Goal: Information Seeking & Learning: Learn about a topic

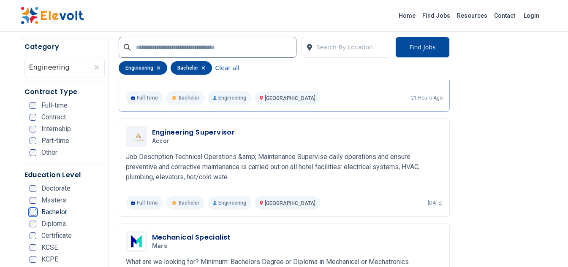
scroll to position [296, 0]
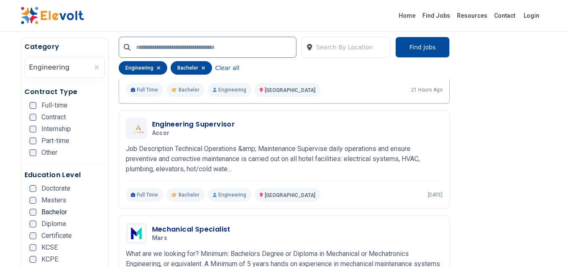
click at [157, 68] on icon "button" at bounding box center [159, 67] width 4 height 5
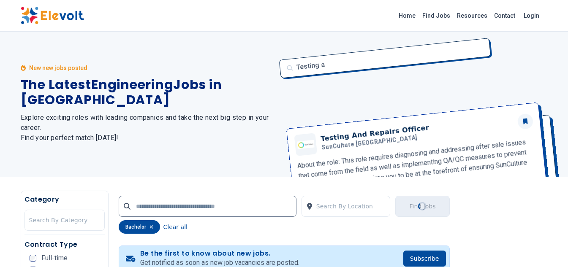
scroll to position [0, 0]
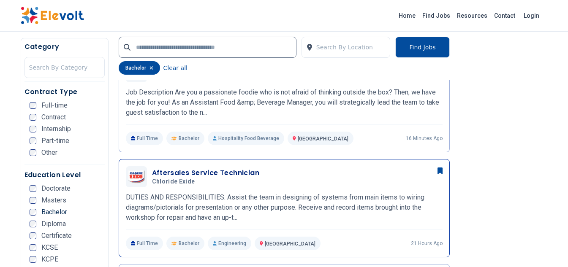
scroll to position [380, 0]
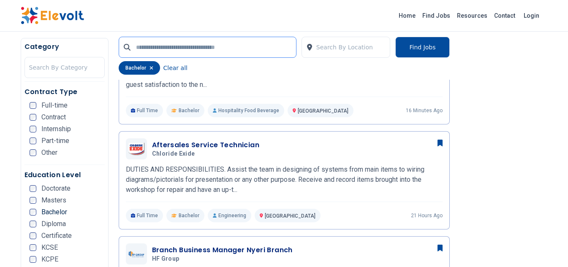
click at [187, 46] on input "text" at bounding box center [208, 47] width 178 height 21
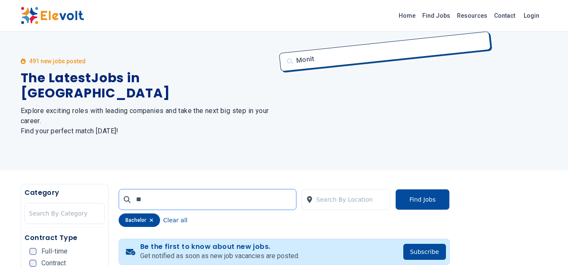
scroll to position [0, 0]
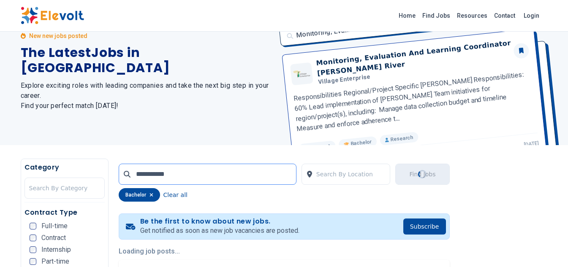
scroll to position [42, 0]
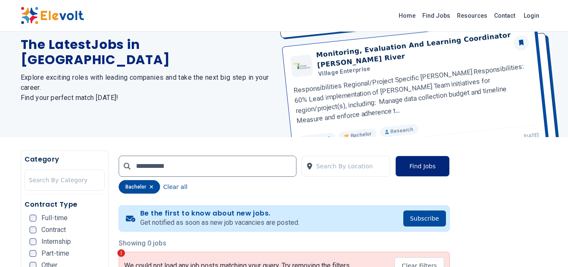
click at [430, 162] on button "Find Jobs" at bounding box center [422, 166] width 54 height 21
drag, startPoint x: 177, startPoint y: 168, endPoint x: 107, endPoint y: 164, distance: 70.6
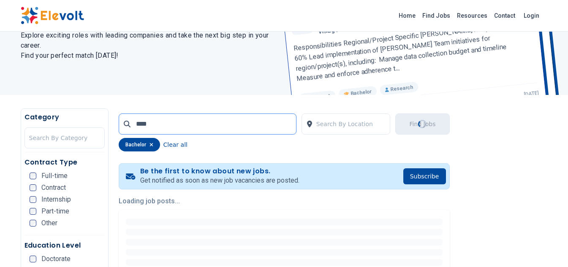
scroll to position [127, 0]
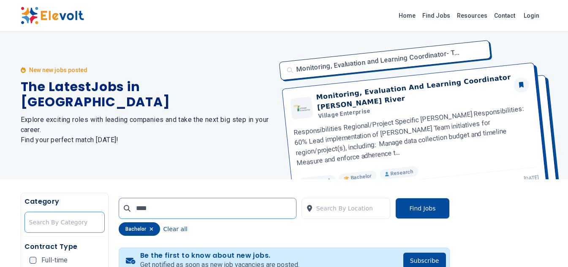
drag, startPoint x: 150, startPoint y: 211, endPoint x: 87, endPoint y: 224, distance: 64.7
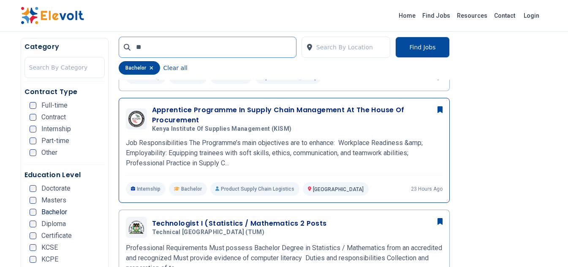
scroll to position [296, 0]
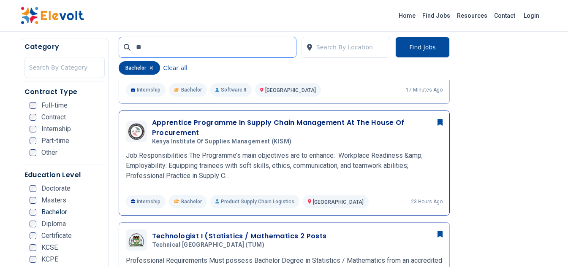
type input "**"
click at [183, 127] on h3 "Apprentice Programme In Supply Chain Management At The House Of Procurement" at bounding box center [297, 128] width 291 height 20
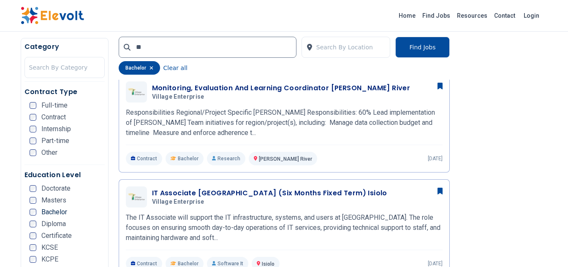
scroll to position [591, 0]
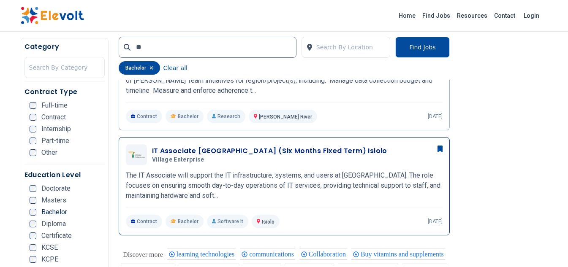
click at [179, 155] on h3 "IT Associate Kenya (Six Months Fixed Term) Isiolo" at bounding box center [269, 151] width 235 height 10
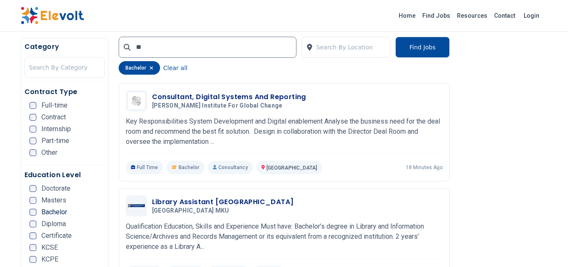
scroll to position [802, 0]
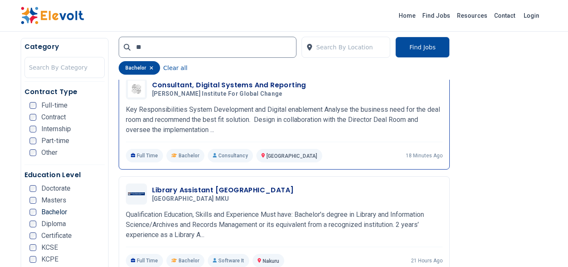
click at [198, 90] on h3 "Consultant, Digital Systems And Reporting" at bounding box center [229, 85] width 154 height 10
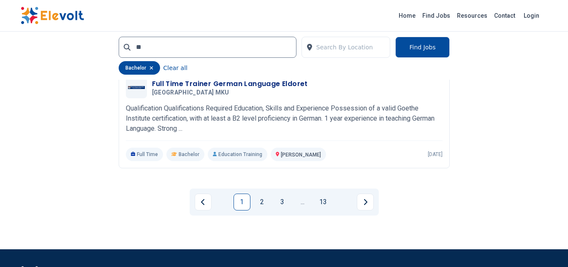
scroll to position [1942, 0]
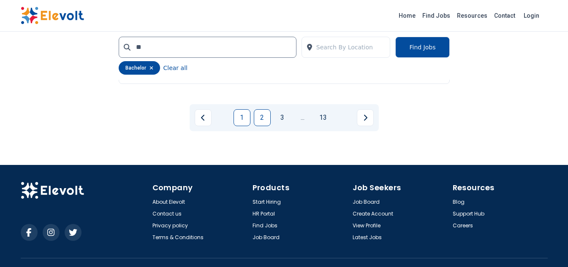
click at [260, 126] on link "2" at bounding box center [262, 117] width 17 height 17
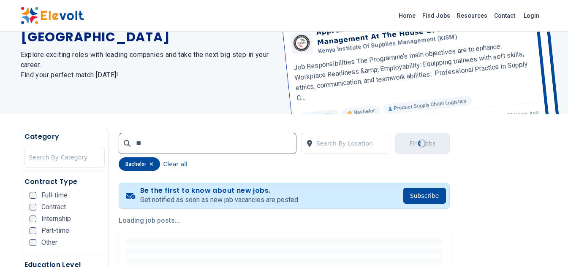
scroll to position [3, 0]
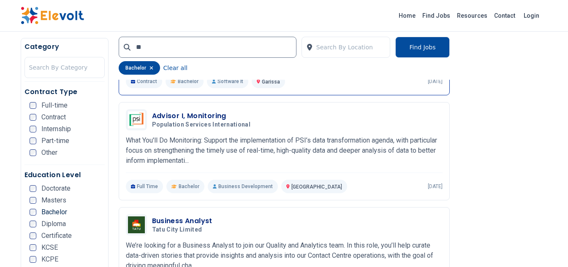
scroll to position [422, 0]
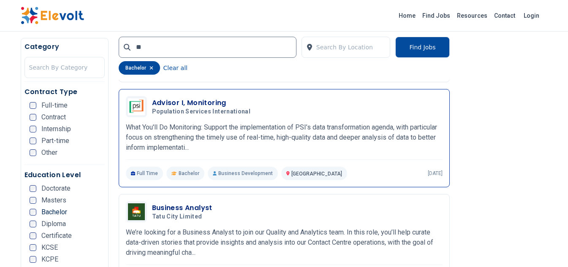
click at [185, 106] on h3 "Advisor I, Monitoring" at bounding box center [203, 103] width 102 height 10
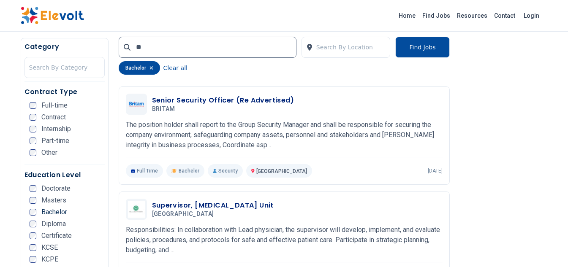
scroll to position [1267, 0]
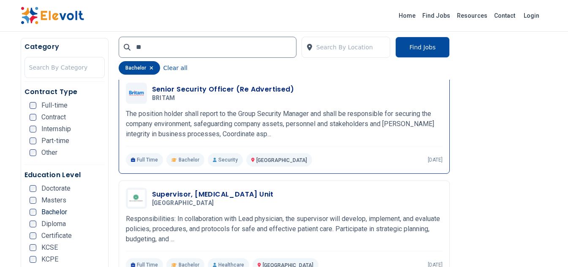
click at [172, 95] on h3 "Senior Security Officer (Re Advertised)" at bounding box center [223, 89] width 142 height 10
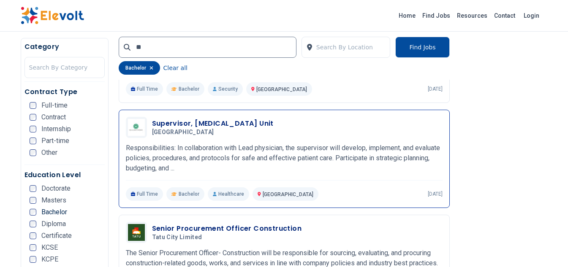
scroll to position [1351, 0]
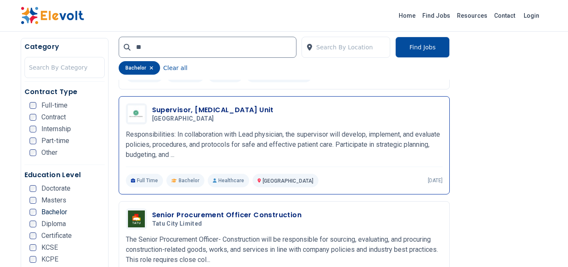
click at [179, 115] on h3 "Supervisor, Bone Marrow Transplant Unit" at bounding box center [213, 110] width 122 height 10
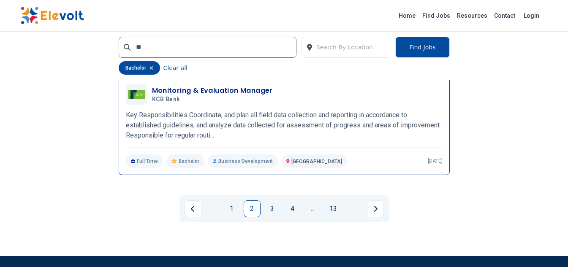
scroll to position [1858, 0]
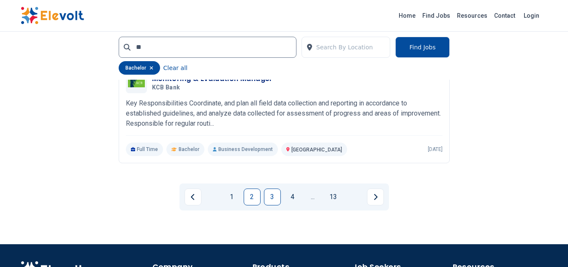
click at [269, 206] on link "3" at bounding box center [272, 197] width 17 height 17
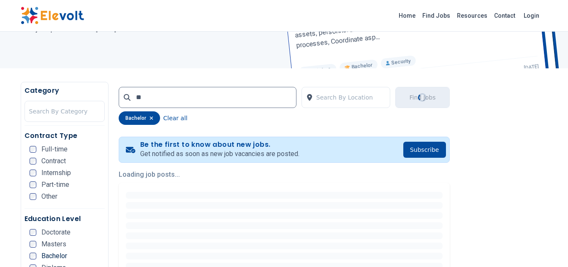
scroll to position [28, 0]
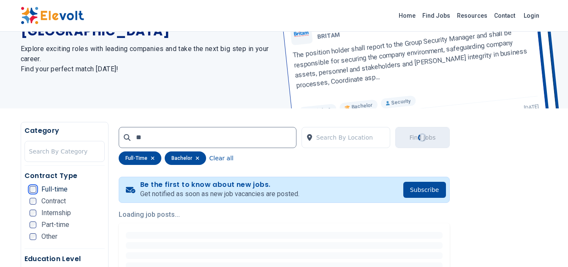
scroll to position [84, 0]
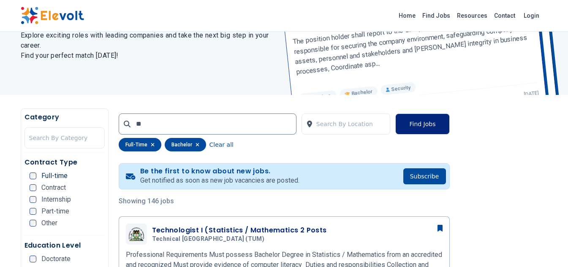
click at [426, 125] on button "Find Jobs" at bounding box center [422, 124] width 54 height 21
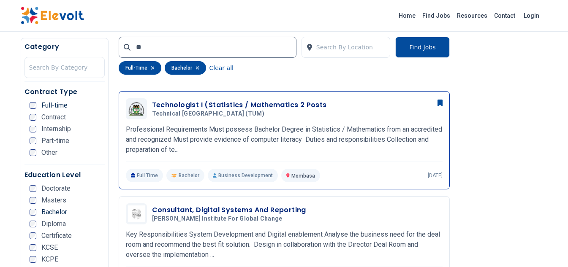
scroll to position [253, 0]
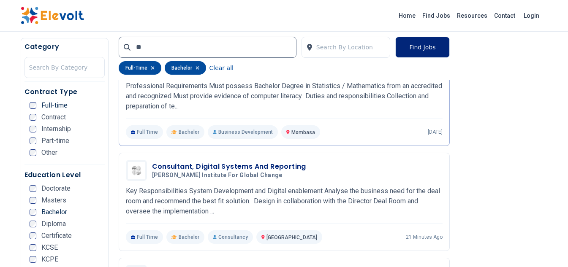
click at [424, 51] on button "Find Jobs" at bounding box center [422, 47] width 54 height 21
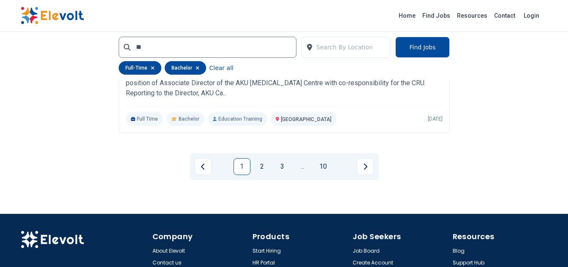
scroll to position [1900, 0]
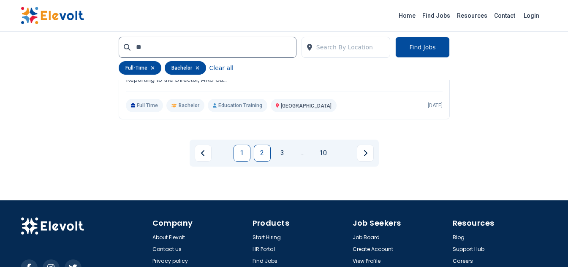
click at [259, 162] on link "2" at bounding box center [262, 153] width 17 height 17
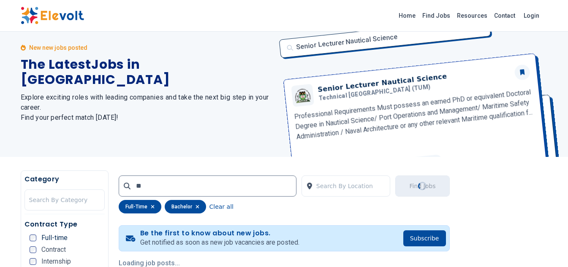
scroll to position [3, 0]
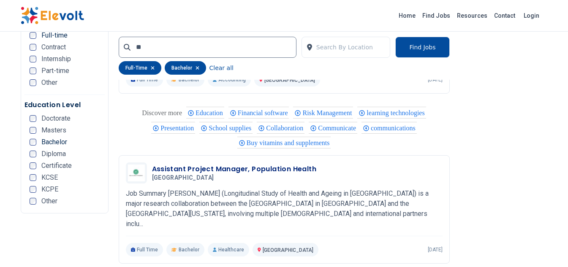
scroll to position [1673, 0]
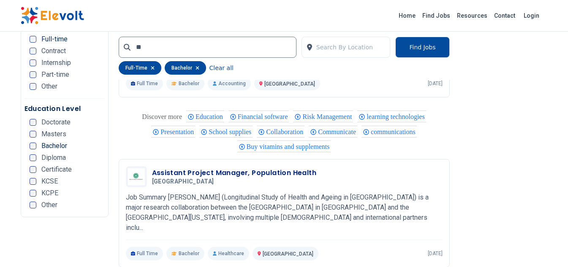
click at [37, 71] on div "Part-time" at bounding box center [50, 74] width 40 height 7
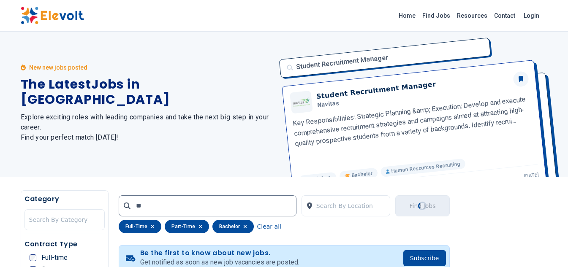
scroll to position [0, 0]
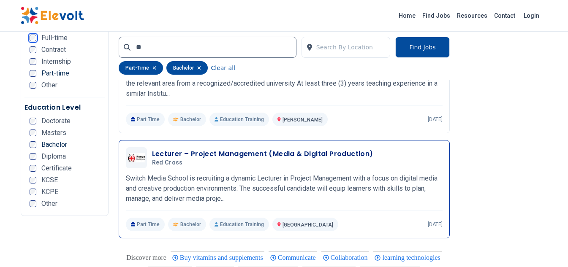
scroll to position [1520, 0]
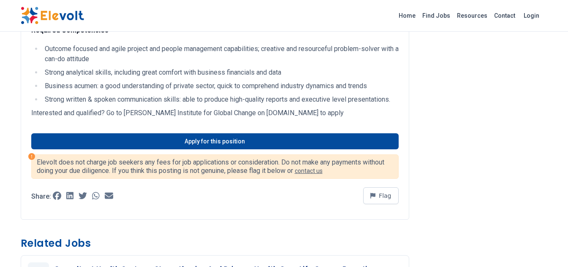
scroll to position [464, 0]
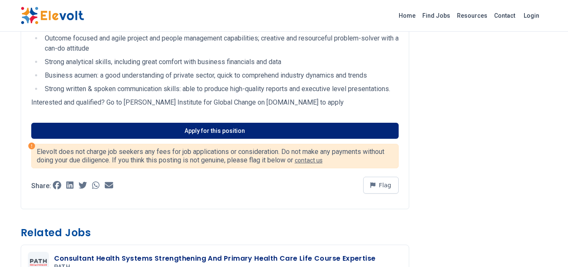
click at [215, 139] on link "Apply for this position" at bounding box center [214, 131] width 367 height 16
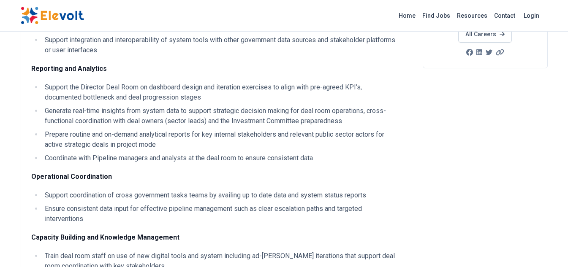
scroll to position [0, 0]
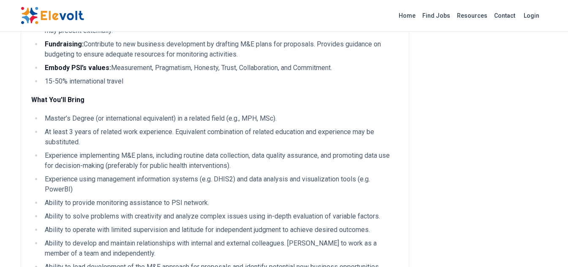
scroll to position [253, 0]
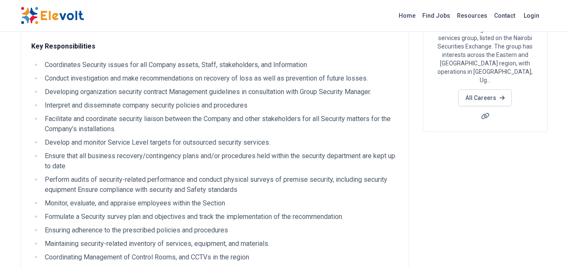
scroll to position [42, 0]
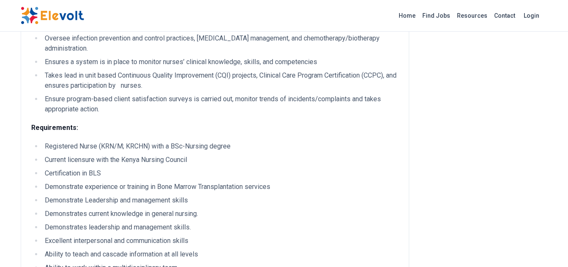
scroll to position [253, 0]
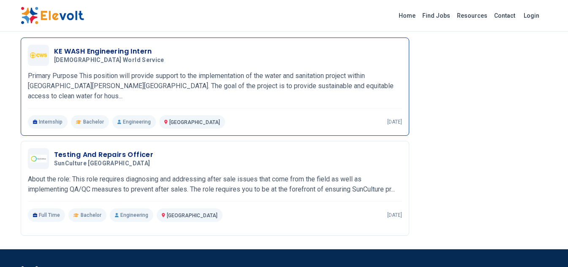
scroll to position [845, 0]
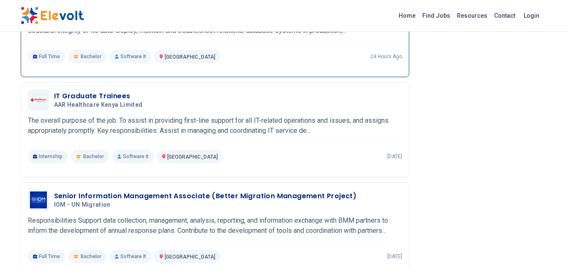
scroll to position [591, 0]
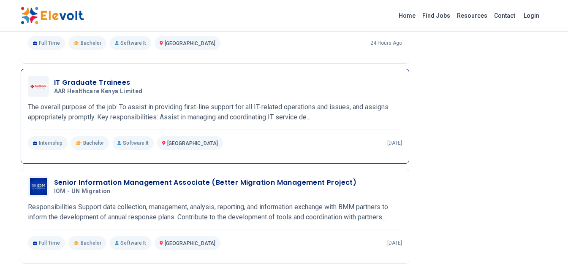
click at [98, 88] on h3 "IT Graduate Trainees" at bounding box center [100, 83] width 92 height 10
